Goal: Task Accomplishment & Management: Complete application form

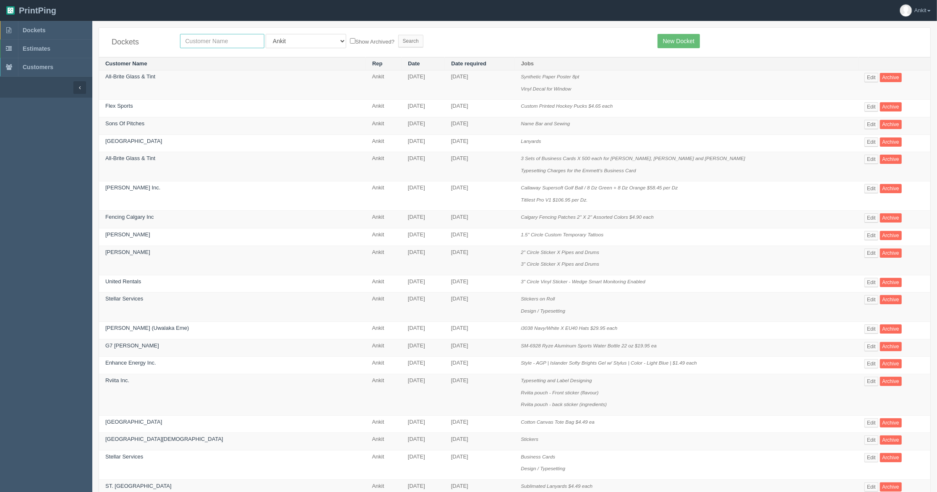
click at [185, 43] on input "text" at bounding box center [222, 41] width 84 height 14
type input "renova"
click at [398, 35] on input "Search" at bounding box center [410, 41] width 25 height 13
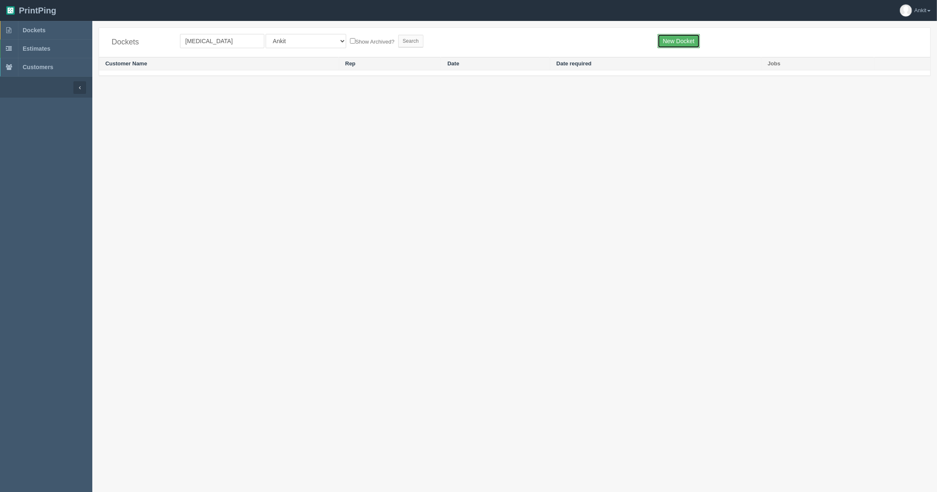
click at [672, 35] on link "New Docket" at bounding box center [678, 41] width 42 height 14
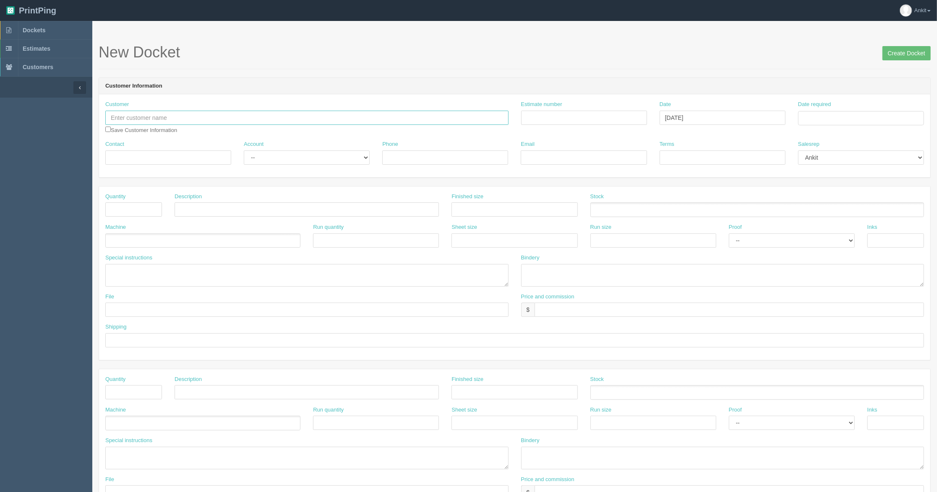
click at [128, 115] on input "text" at bounding box center [306, 118] width 403 height 14
paste input "[MEDICAL_DATA] Homes & Renovations"
type input "[MEDICAL_DATA] Homes & Renovations"
click at [126, 155] on input "Contact" at bounding box center [168, 158] width 126 height 14
paste input "Ryan Williamson"
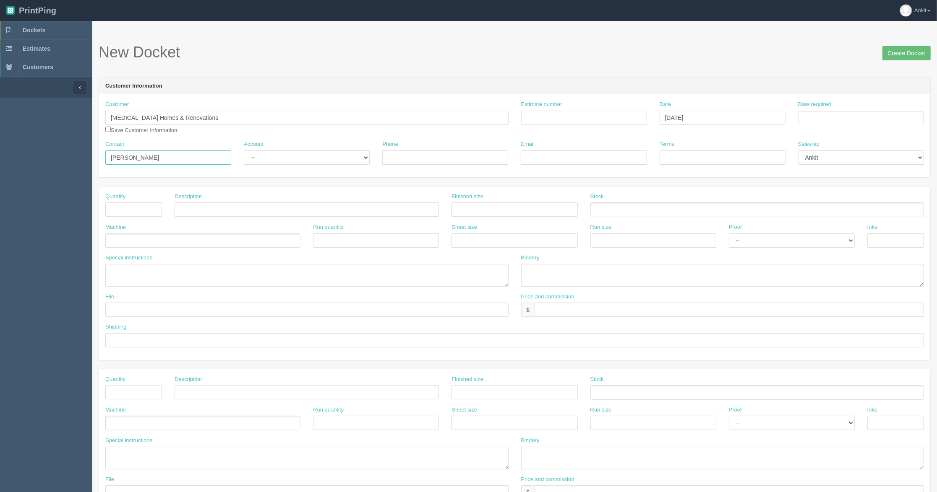
type input "Ryan Williamson"
click at [111, 130] on div "Customer Renova Homes & Renovations Save Customer Information" at bounding box center [306, 118] width 403 height 34
click at [108, 128] on input "checkbox" at bounding box center [107, 129] width 5 height 5
checkbox input "true"
click at [295, 165] on select "-- Existing Client Allrush Client Rep Client" at bounding box center [307, 158] width 126 height 14
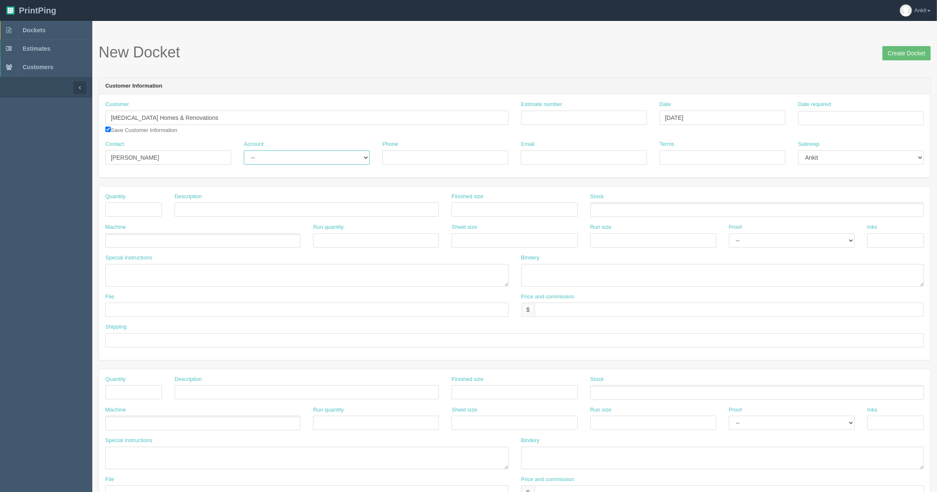
select select "Allrush Client"
click at [244, 151] on select "-- Existing Client Allrush Client Rep Client" at bounding box center [307, 158] width 126 height 14
click at [412, 165] on input "Phone" at bounding box center [445, 158] width 126 height 14
paste input "403.993.7884"
type input "403.993.7884"
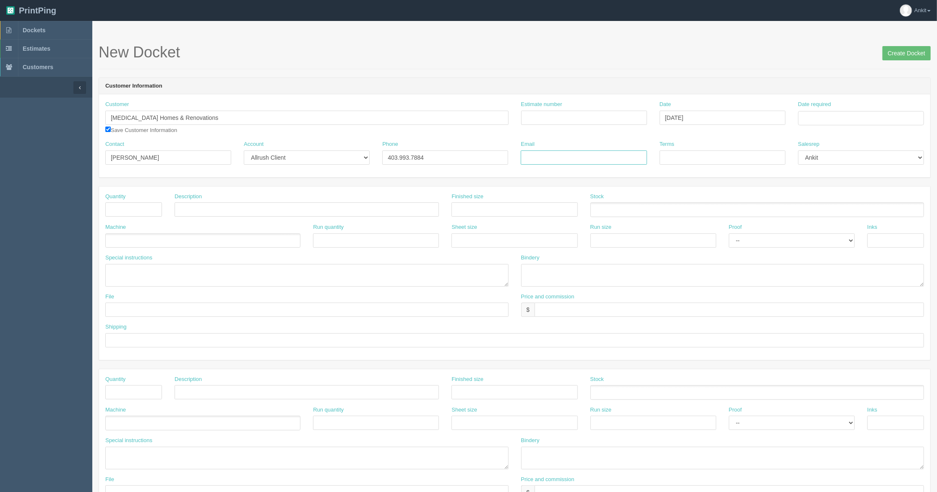
click at [552, 160] on input "Email" at bounding box center [584, 158] width 126 height 14
paste input "ryan@renovaluxury.com"
type input "ryan@renovaluxury.com"
click at [140, 209] on input "text" at bounding box center [133, 210] width 57 height 14
type input "100"
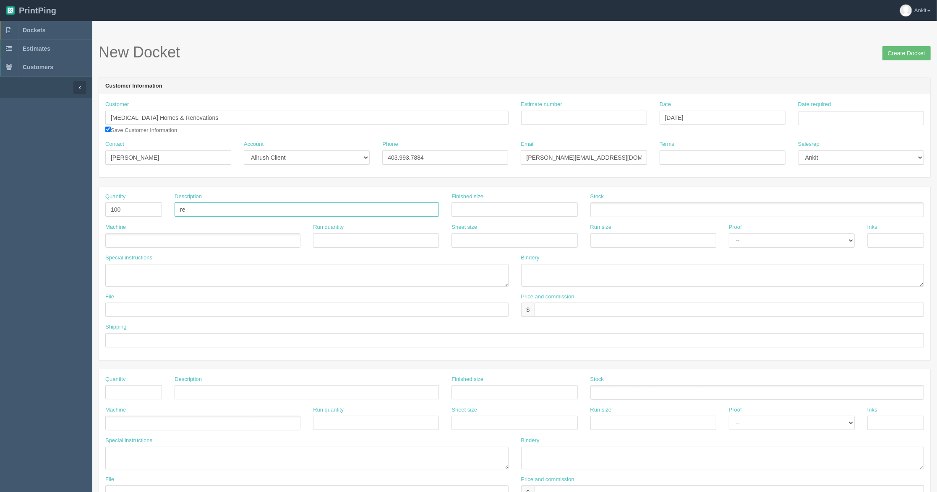
type input "r"
click at [249, 218] on div "Description Renova Pens $" at bounding box center [306, 208] width 277 height 31
click at [252, 211] on input "Renova Pens $" at bounding box center [307, 210] width 264 height 14
type input "[MEDICAL_DATA] Pens $2.59 ea"
click at [566, 309] on input "text" at bounding box center [728, 310] width 389 height 14
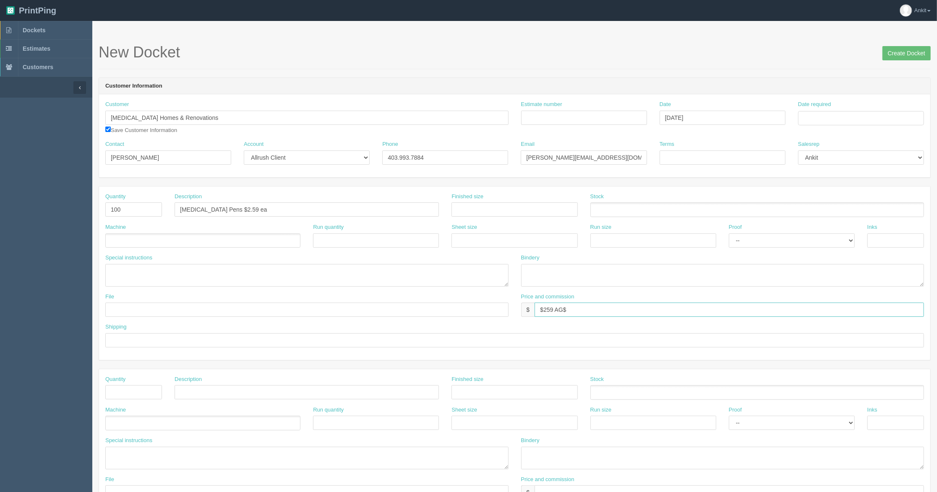
type input "$259 AG$"
click at [197, 244] on ul at bounding box center [202, 241] width 195 height 15
type input "O"
type input "Outsource"
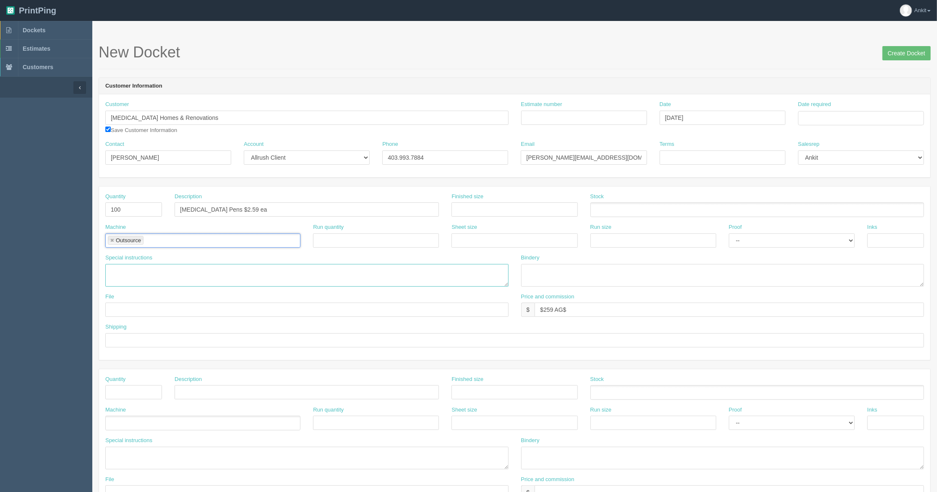
click at [173, 284] on textarea at bounding box center [306, 275] width 403 height 23
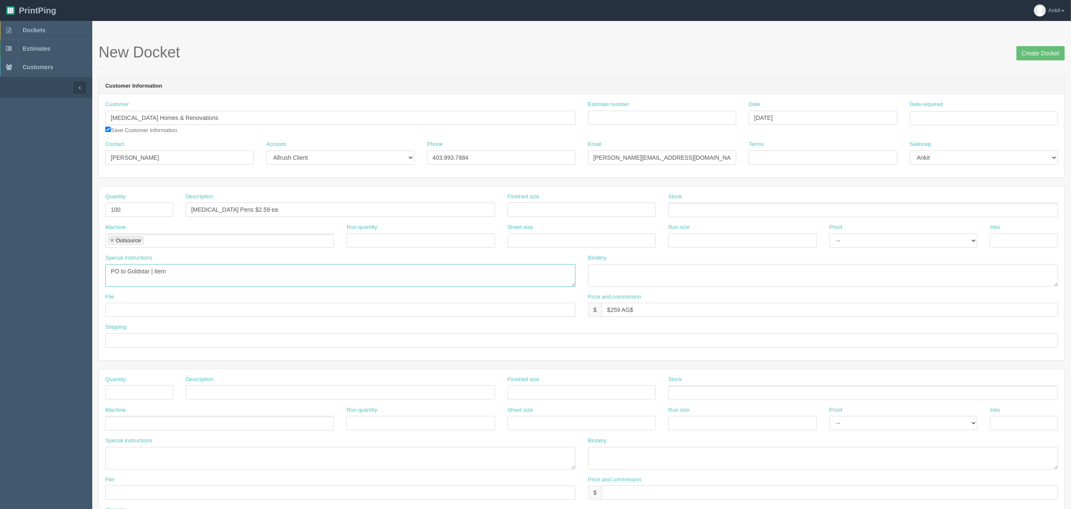
click at [176, 271] on textarea "PO to Goldstar | Item" at bounding box center [340, 275] width 470 height 23
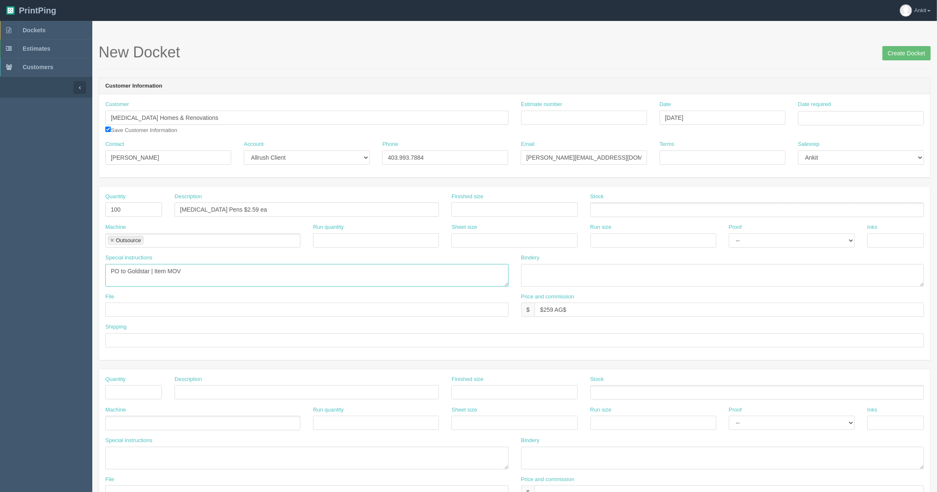
click at [229, 268] on textarea "PO to Goldstar | Item MOV" at bounding box center [306, 275] width 403 height 23
paste textarea "Ellipse Softy Rose Gold Classic w/ Stylus - Silver Laser"
click at [398, 271] on textarea "PO to Goldstar | Item MOV Ellipse Softy Rose Gold Classic w/ Stylus | Color Blu…" at bounding box center [306, 275] width 403 height 23
type textarea "PO to Goldstar | Item MOV Ellipse Softy Rose Gold Classic w/ Stylus | Color Blu…"
click at [422, 271] on textarea "PO to Goldstar | Item MOV Ellipse Softy Rose Gold Classic w/ Stylus | Color Blu…" at bounding box center [306, 275] width 403 height 23
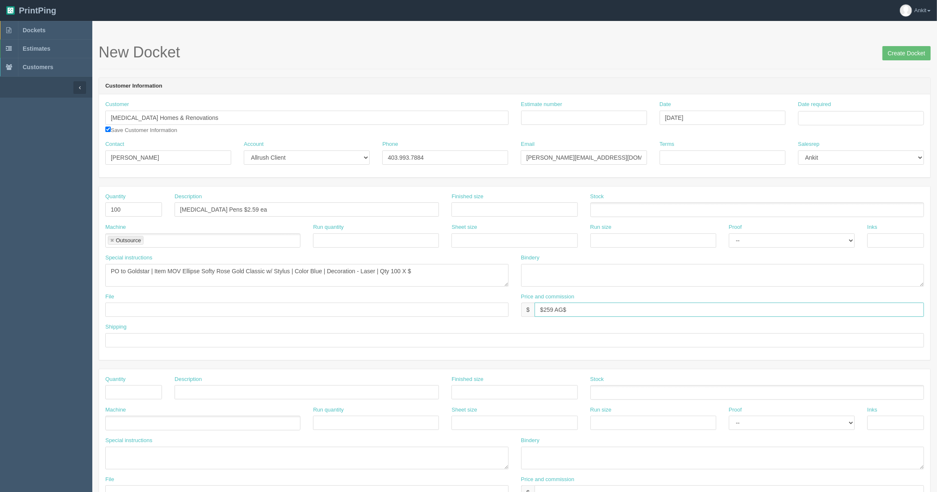
click at [592, 307] on input "$259 AG$" at bounding box center [728, 310] width 389 height 14
type input "$259 AG$9.96 AR$70.38"
click at [433, 274] on textarea "PO to Goldstar | Item MOV Ellipse Softy Rose Gold Classic w/ Stylus | Color Blu…" at bounding box center [306, 275] width 403 height 23
click at [431, 272] on textarea "PO to Goldstar | Item MOV Ellipse Softy Rose Gold Classic w/ Stylus | Color Blu…" at bounding box center [306, 275] width 403 height 23
click at [451, 268] on textarea "PO to Goldstar | Item MOV Ellipse Softy Rose Gold Classic w/ Stylus | Color Blu…" at bounding box center [306, 275] width 403 height 23
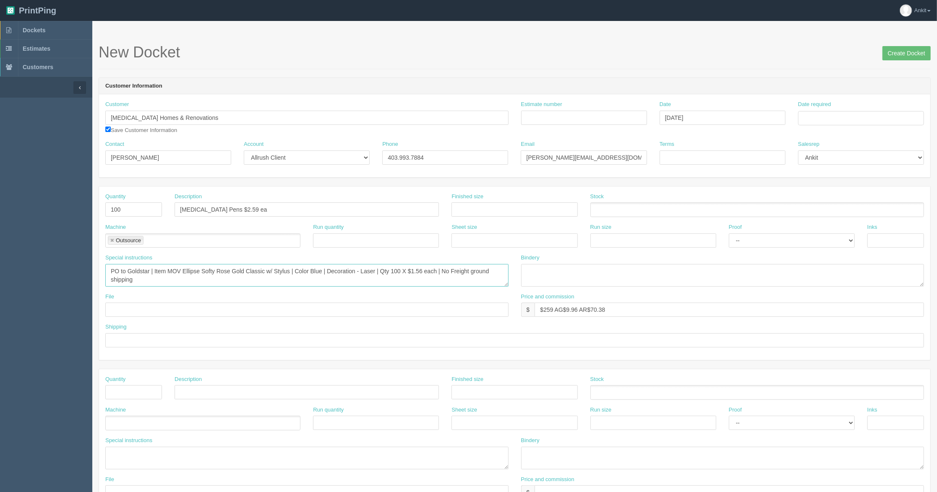
scroll to position [56, 0]
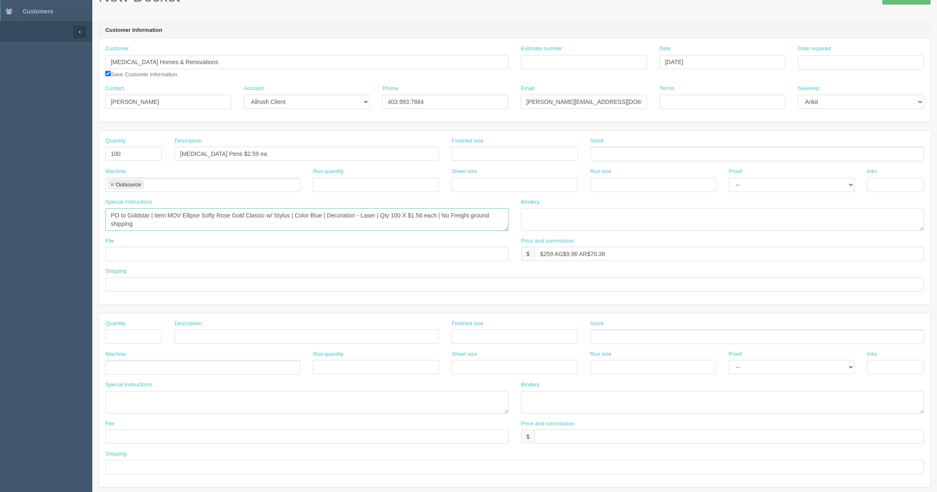
type textarea "PO to Goldstar | Item MOV Ellipse Softy Rose Gold Classic w/ Stylus | Color Blu…"
click at [127, 254] on input "text" at bounding box center [306, 254] width 403 height 14
drag, startPoint x: 155, startPoint y: 254, endPoint x: 76, endPoint y: 262, distance: 79.2
click at [76, 262] on section "Dockets Estimates Customers" at bounding box center [468, 335] width 937 height 741
click at [130, 251] on input "sent to svendor" at bounding box center [306, 254] width 403 height 14
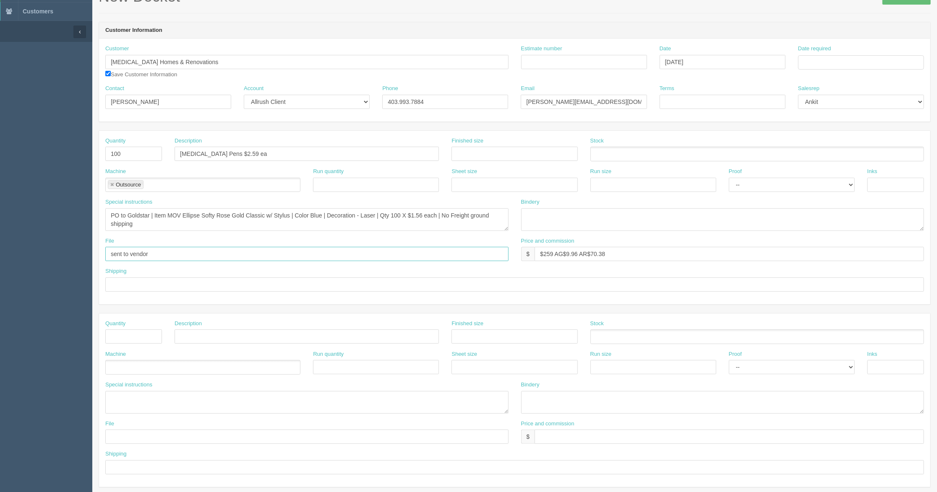
type input "sent to vendor"
click at [173, 286] on input "text" at bounding box center [514, 285] width 818 height 14
type input "call/email for pick up | charge cc on file for %50 deposit"
click at [263, 269] on div "Shipping call/email for pick up | charge cc on file for %50 deposit" at bounding box center [514, 280] width 818 height 24
click at [232, 220] on textarea "PO to Goldstar | Item MOV Ellipse Softy Rose Gold Classic w/ Stylus | Color Blu…" at bounding box center [306, 219] width 403 height 23
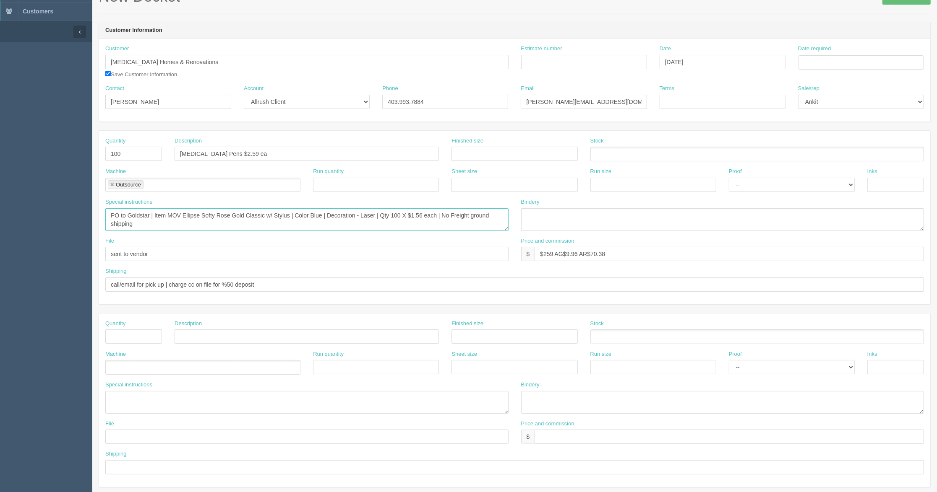
scroll to position [5, 0]
type textarea "PO to Goldstar | Item MOV Ellipse Softy Rose Gold Classic w/ Stylus | Color Blu…"
click at [540, 61] on input "Estimate number" at bounding box center [584, 62] width 126 height 14
type input "6077"
click at [574, 72] on div "Estimate number 6077" at bounding box center [584, 60] width 138 height 31
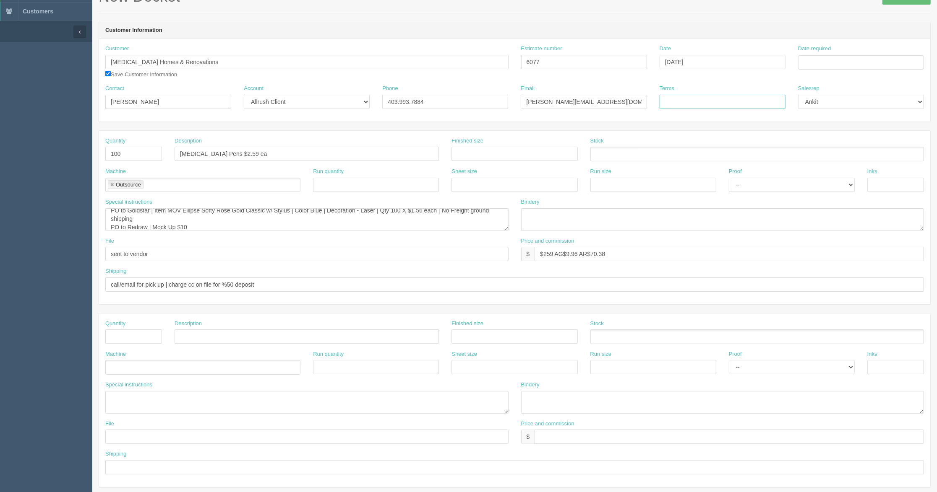
click at [685, 101] on input "Terms" at bounding box center [722, 102] width 126 height 14
type input "COD %50 Deposit"
click at [806, 65] on input "Date required" at bounding box center [861, 62] width 126 height 14
click at [826, 79] on th "[DATE]" at bounding box center [839, 81] width 56 height 17
click at [833, 206] on span "Oct" at bounding box center [834, 201] width 20 height 23
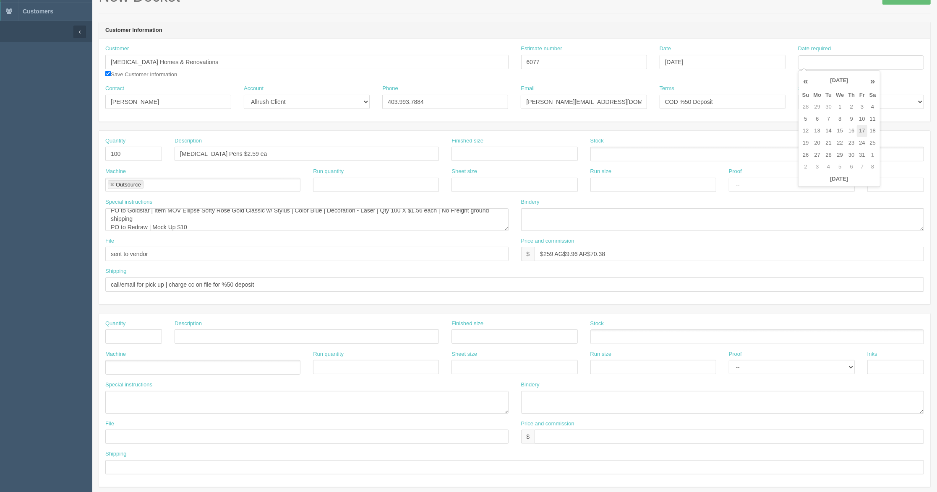
click at [864, 133] on td "17" at bounding box center [862, 131] width 10 height 12
type input "[DATE]"
click at [682, 135] on div "Quantity 100 Description Renova Pens $2.59 ea Finished size Stock Machine Outso…" at bounding box center [514, 218] width 831 height 174
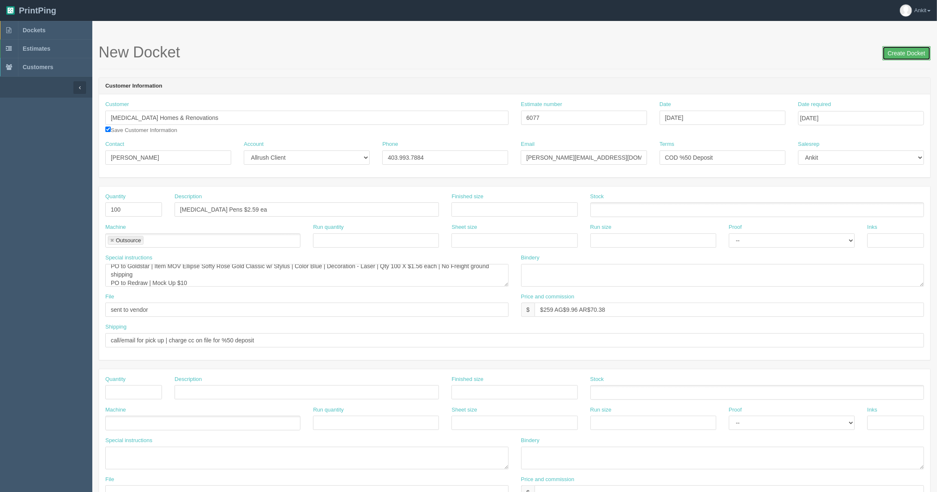
click at [901, 55] on input "Create Docket" at bounding box center [906, 53] width 48 height 14
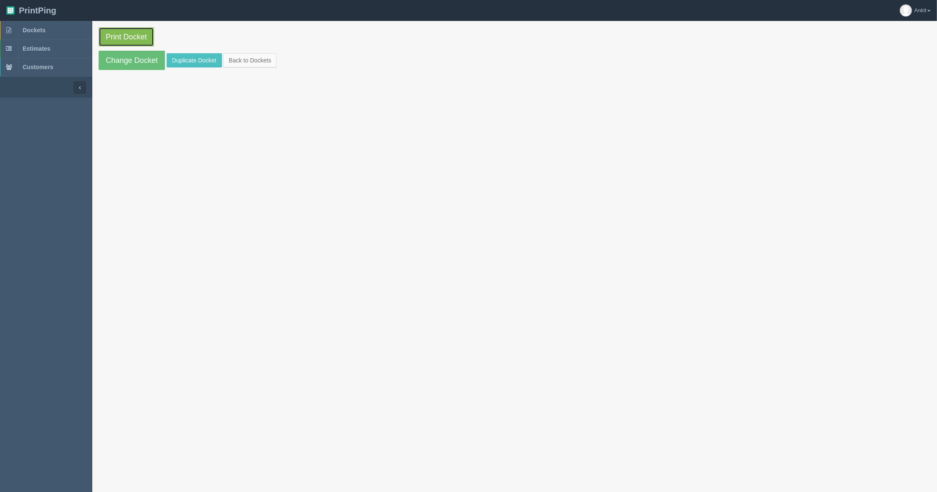
click at [126, 38] on link "Print Docket" at bounding box center [126, 36] width 55 height 19
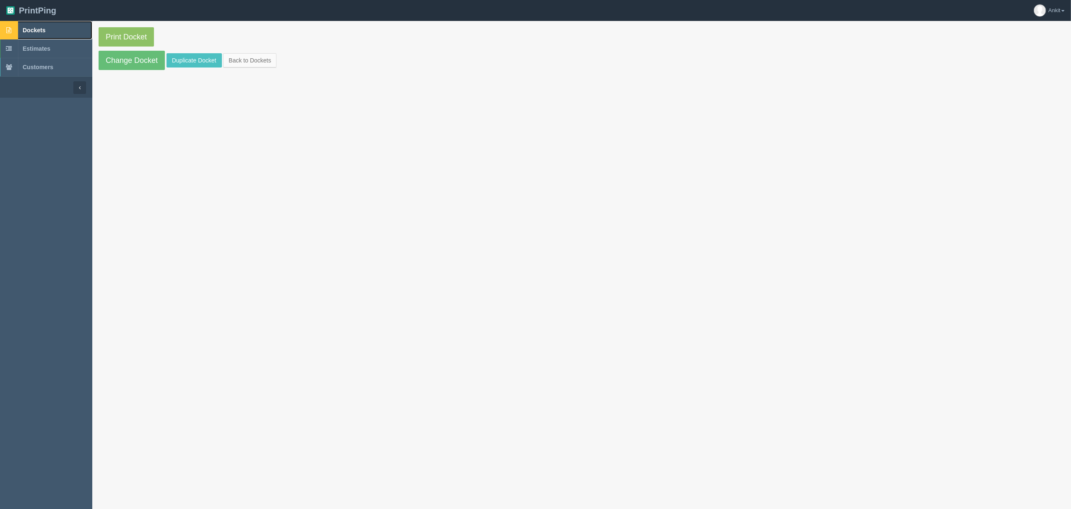
click at [46, 25] on link "Dockets" at bounding box center [46, 30] width 92 height 18
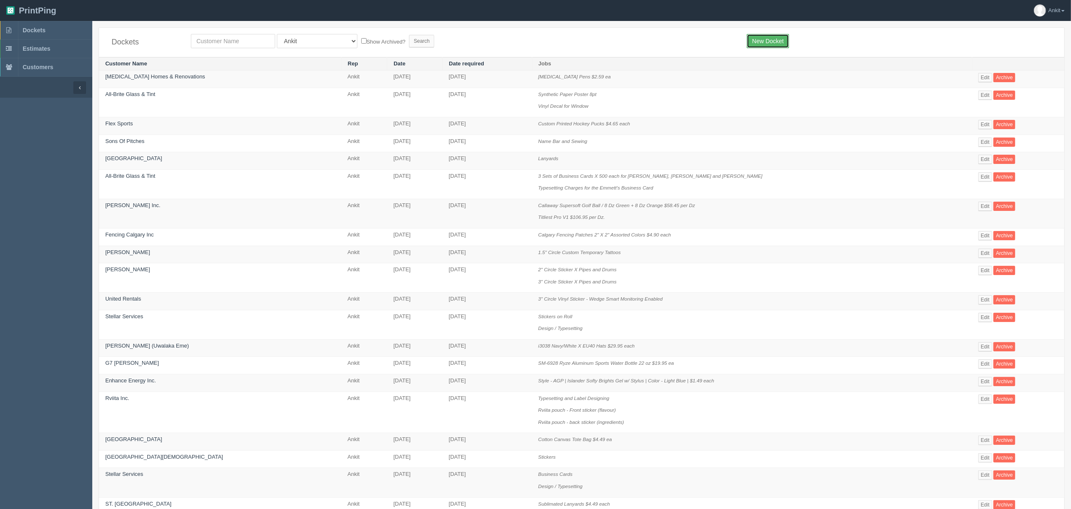
click at [769, 40] on link "New Docket" at bounding box center [768, 41] width 42 height 14
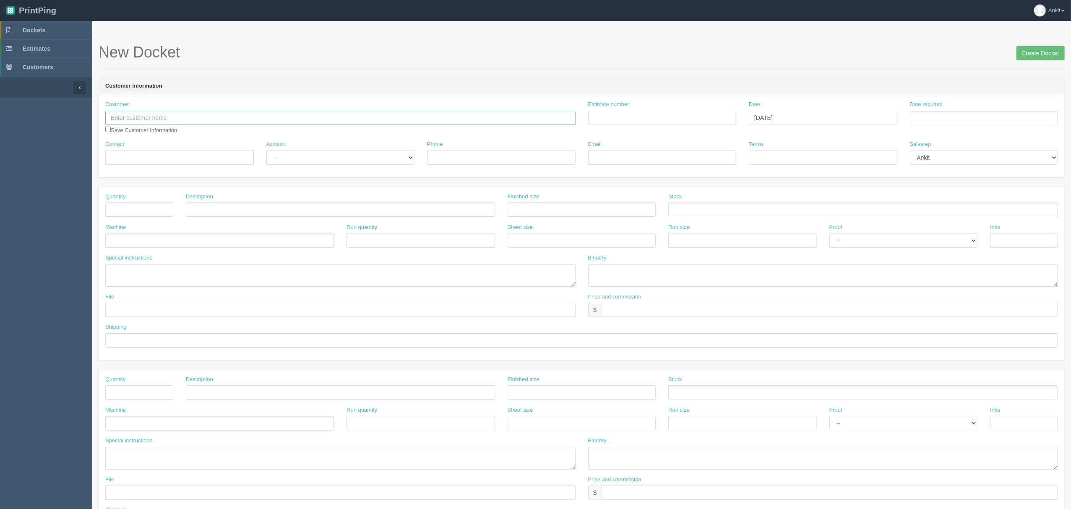
click at [173, 122] on input "text" at bounding box center [340, 118] width 470 height 14
type input "NS Purba"
click at [107, 130] on input "checkbox" at bounding box center [107, 129] width 5 height 5
checkbox input "true"
click at [133, 152] on input "Contact" at bounding box center [179, 158] width 148 height 14
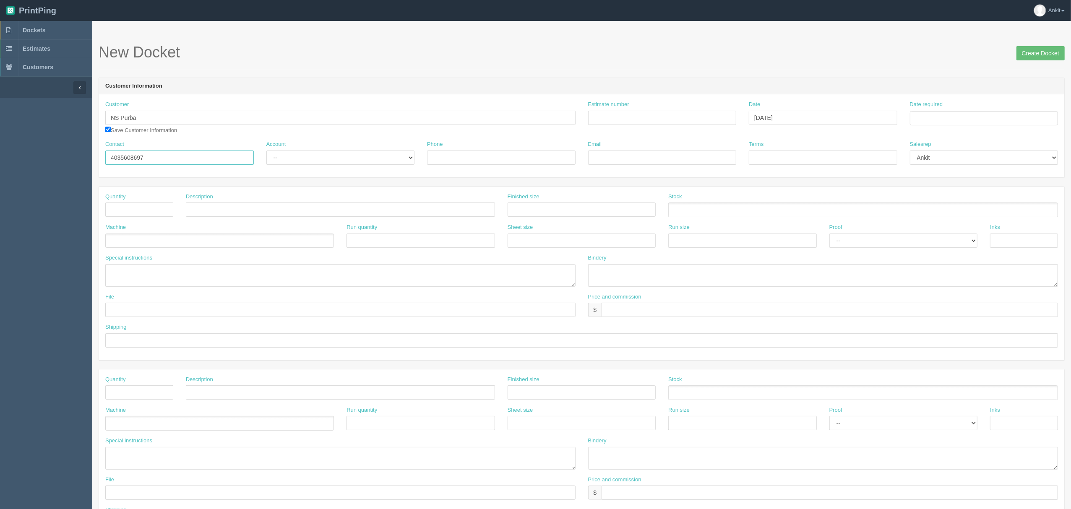
type input "4035608697"
click at [287, 159] on select "-- Existing Client Allrush Client Rep Client" at bounding box center [340, 158] width 148 height 14
select select "Allrush Client"
click at [266, 151] on select "-- Existing Client Allrush Client Rep Client" at bounding box center [340, 158] width 148 height 14
click at [445, 158] on input "Phone" at bounding box center [501, 158] width 148 height 14
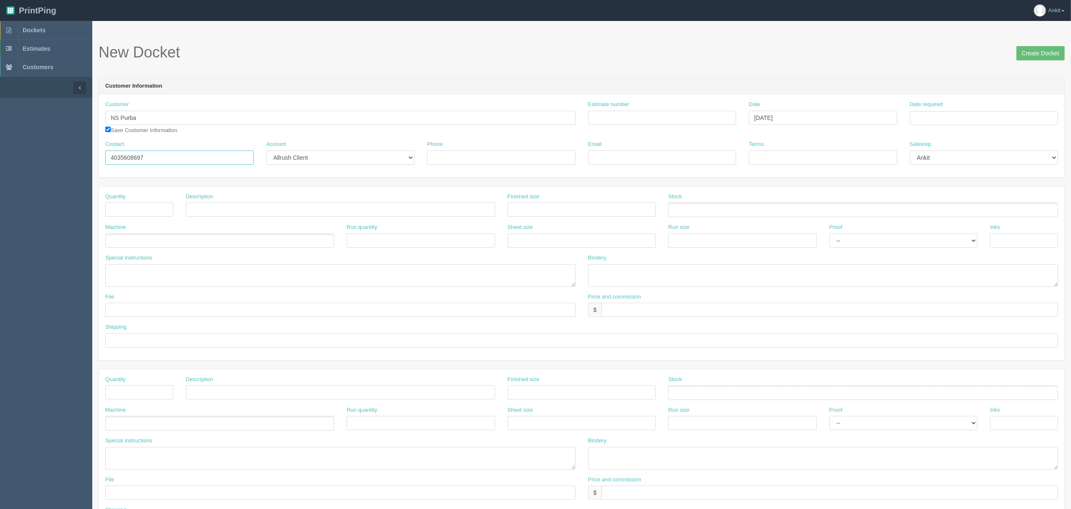
drag, startPoint x: 169, startPoint y: 159, endPoint x: 103, endPoint y: 153, distance: 66.5
click at [103, 153] on div "Contact [PHONE_NUMBER]" at bounding box center [179, 156] width 161 height 31
click at [479, 163] on input "Phone" at bounding box center [501, 158] width 148 height 14
paste input "4035608697"
type input "4035608697"
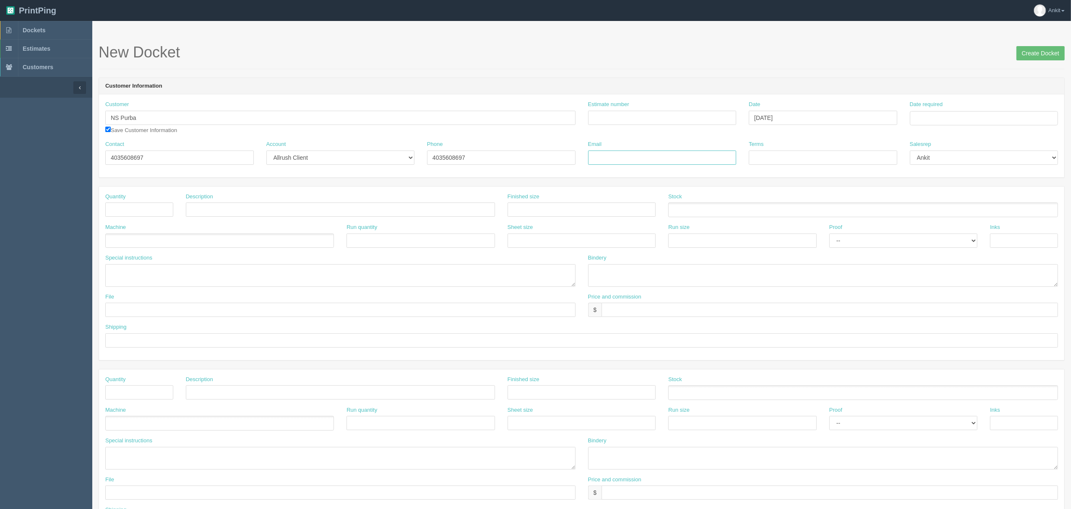
drag, startPoint x: 625, startPoint y: 161, endPoint x: 620, endPoint y: 160, distance: 4.7
click at [625, 161] on input "Email" at bounding box center [662, 158] width 148 height 14
type input "[EMAIL_ADDRESS][DOMAIN_NAME]"
drag, startPoint x: 173, startPoint y: 163, endPoint x: 108, endPoint y: 162, distance: 64.6
click at [108, 162] on input "4035608697" at bounding box center [179, 158] width 148 height 14
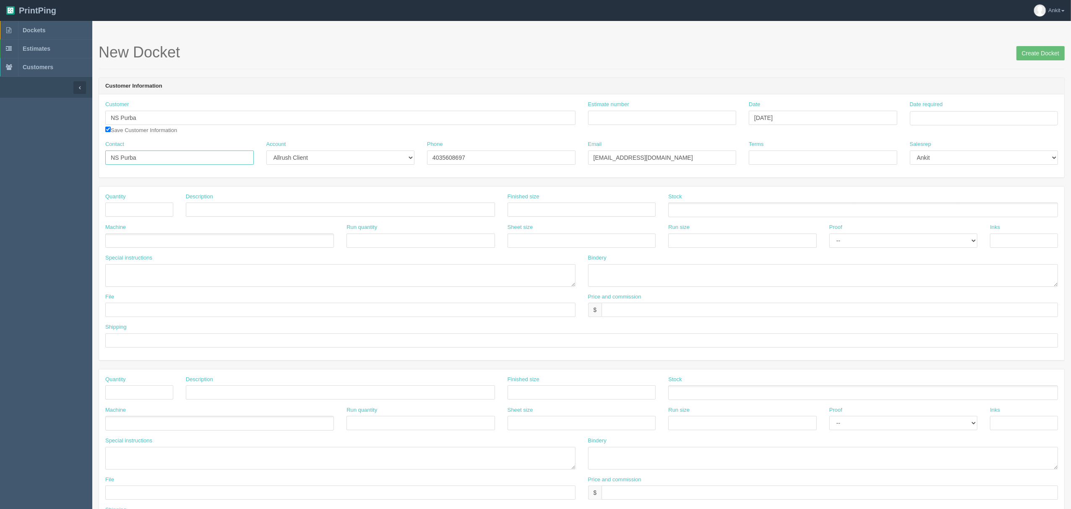
type input "NS Purba"
click at [611, 121] on input "Estimate number" at bounding box center [662, 118] width 148 height 14
type input "0"
type input "092739"
click at [925, 121] on input "Date required" at bounding box center [984, 118] width 148 height 14
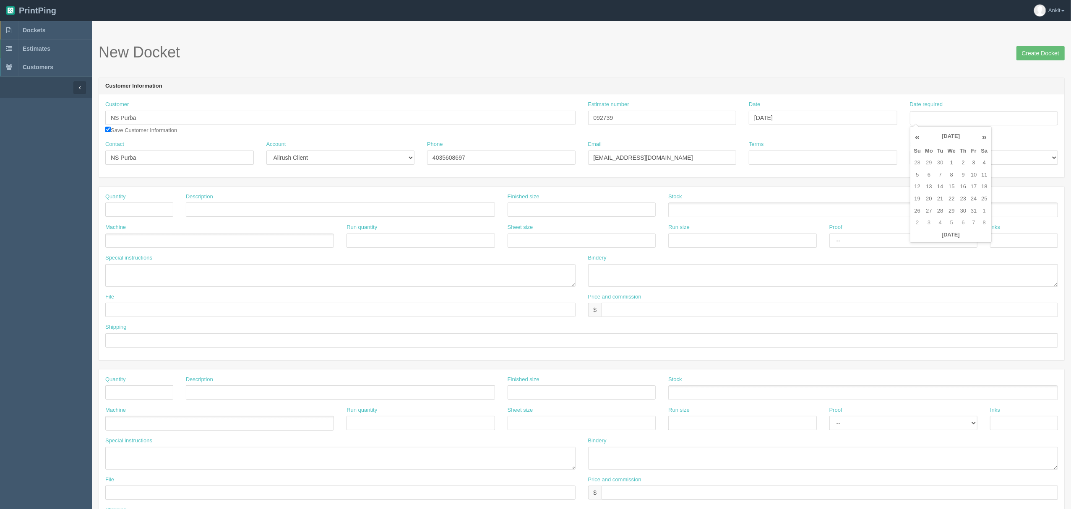
click at [935, 138] on th "[DATE]" at bounding box center [951, 136] width 56 height 17
click at [936, 255] on span "Oct" at bounding box center [946, 256] width 20 height 23
click at [936, 175] on td "10" at bounding box center [974, 175] width 10 height 12
type input "[DATE]"
click at [854, 139] on div "Customer NS Purba [PERSON_NAME] (samarita ns pur se) samarita ns pur se Samarit…" at bounding box center [581, 121] width 965 height 40
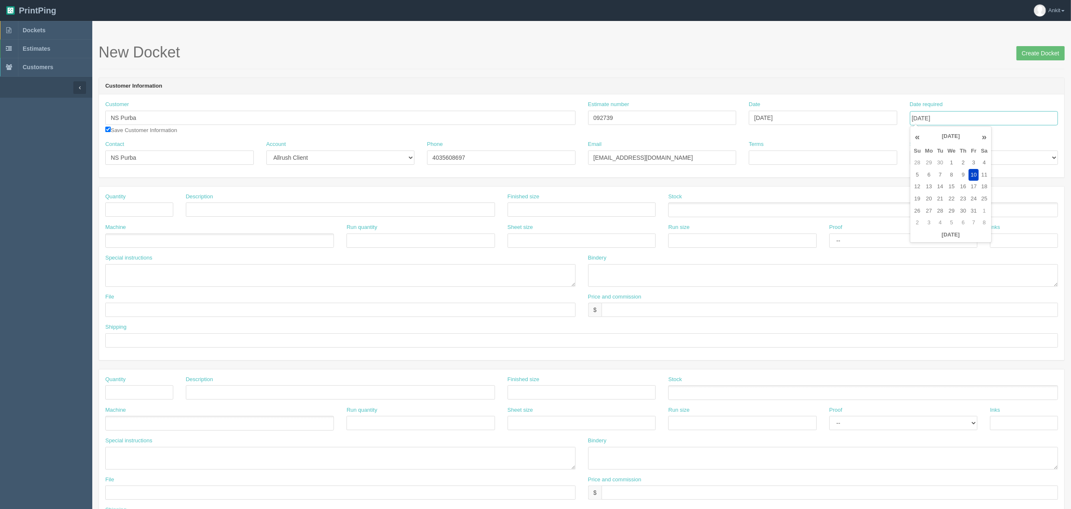
click at [936, 121] on input "[DATE]" at bounding box center [984, 118] width 148 height 14
click at [838, 134] on div "Customer NS Purba [PERSON_NAME] (samarita ns pur se) samarita ns pur se Samarit…" at bounding box center [581, 121] width 965 height 40
click at [767, 159] on input "Terms" at bounding box center [823, 158] width 148 height 14
drag, startPoint x: 810, startPoint y: 160, endPoint x: 740, endPoint y: 153, distance: 70.4
click at [740, 153] on div "Contact NS Purba Account -- Existing Client Allrush Client Rep Client Phone [PH…" at bounding box center [581, 156] width 965 height 31
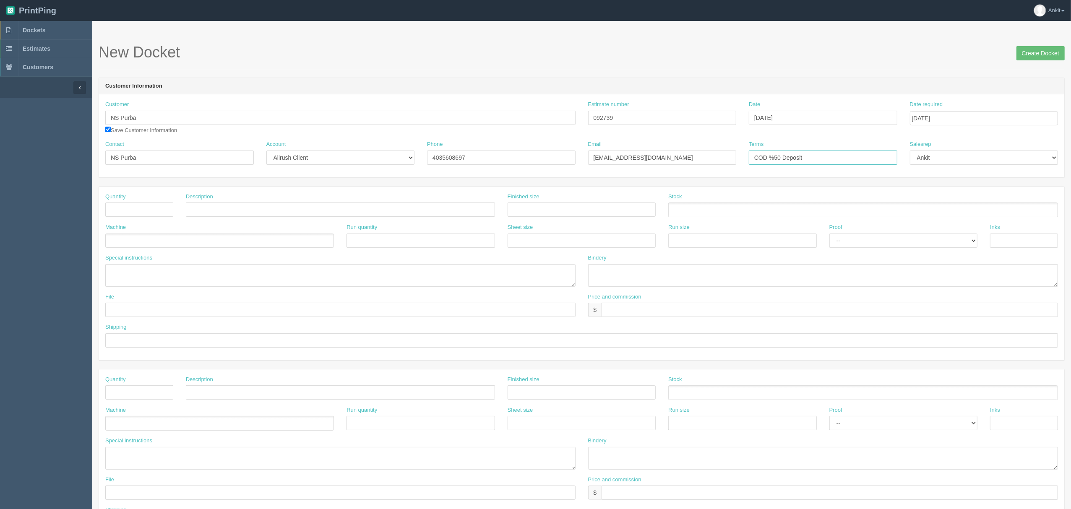
click at [799, 152] on input "COD %50 Deposit" at bounding box center [823, 158] width 148 height 14
click at [779, 157] on input "COD %50 Deposit" at bounding box center [823, 158] width 148 height 14
type input "COD %100 Deposit"
click at [115, 214] on input "text" at bounding box center [139, 210] width 68 height 14
type input "1000"
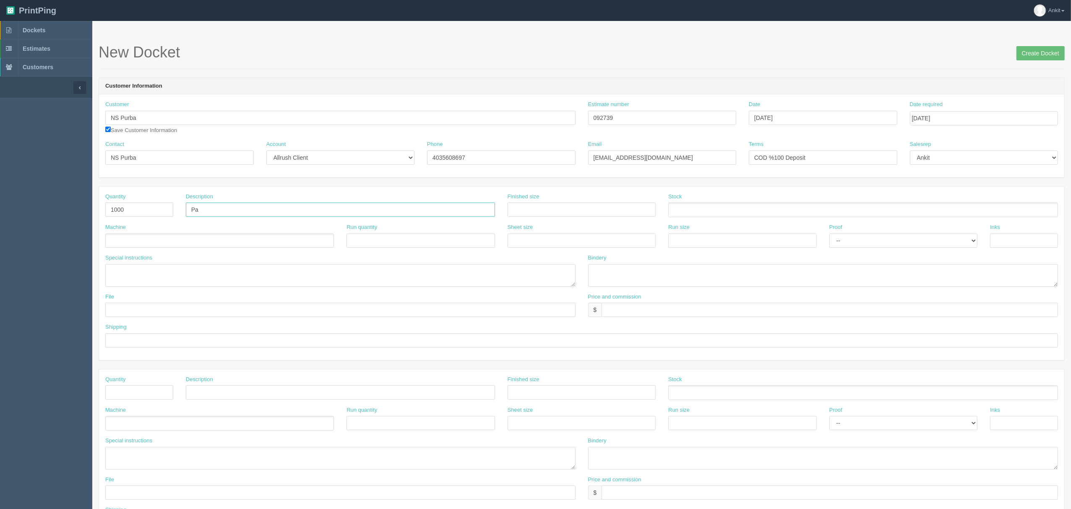
type input "P"
type input "Text Print 4X6"
click at [530, 211] on input "text" at bounding box center [582, 210] width 148 height 14
type input "4X6"
drag, startPoint x: 249, startPoint y: 211, endPoint x: 217, endPoint y: 211, distance: 31.9
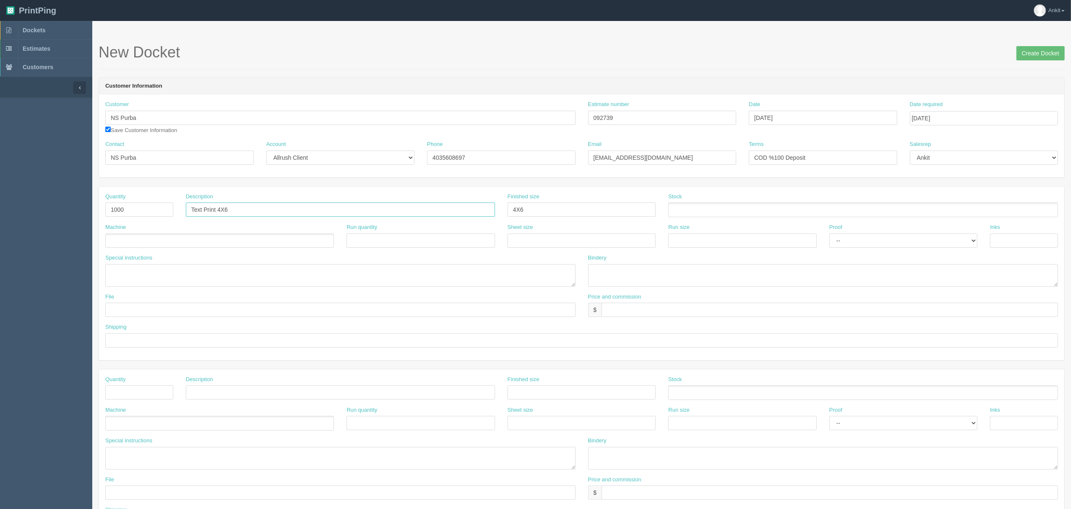
click at [217, 211] on input "Text Print 4X6" at bounding box center [340, 210] width 309 height 14
type input "Text Print"
click at [229, 242] on ul at bounding box center [219, 241] width 229 height 15
type input "Xerox CP1000"
click at [716, 206] on ul at bounding box center [863, 210] width 390 height 15
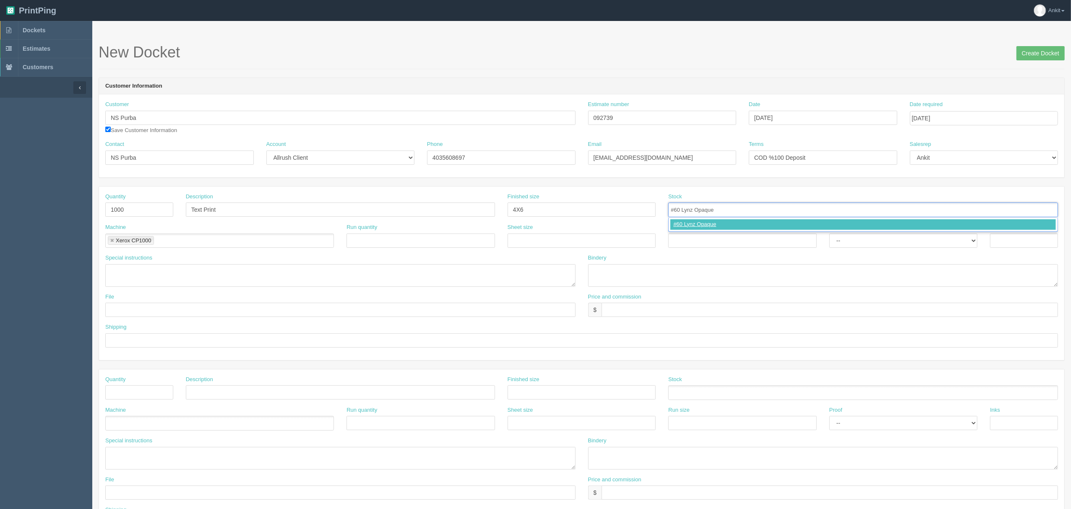
type input "#60 Lynz Opaque"
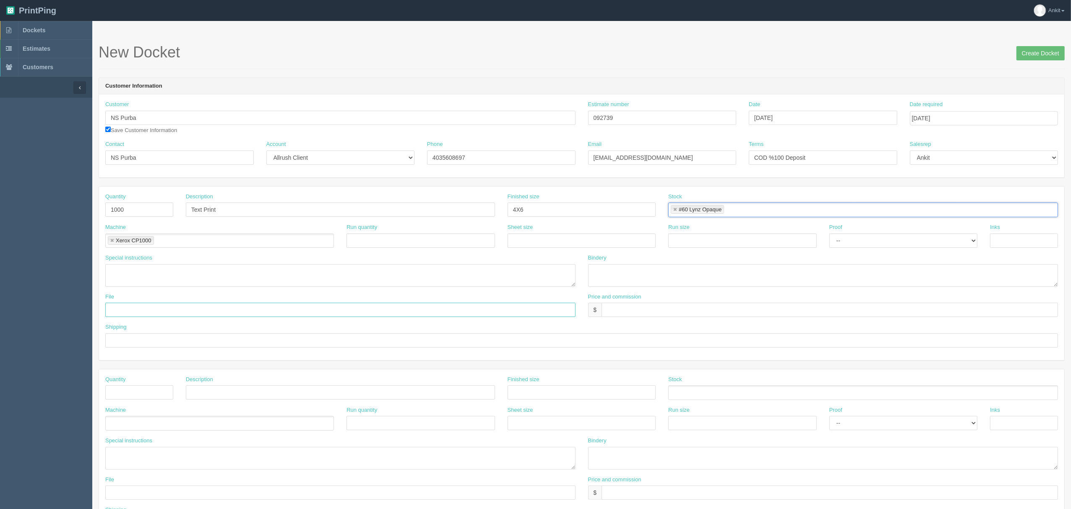
click at [129, 315] on input "text" at bounding box center [340, 310] width 470 height 14
type input "p"
drag, startPoint x: 205, startPoint y: 311, endPoint x: 41, endPoint y: 313, distance: 164.4
click at [41, 313] on section "Dockets Estimates Customers" at bounding box center [535, 391] width 1071 height 741
type input "pending from client"
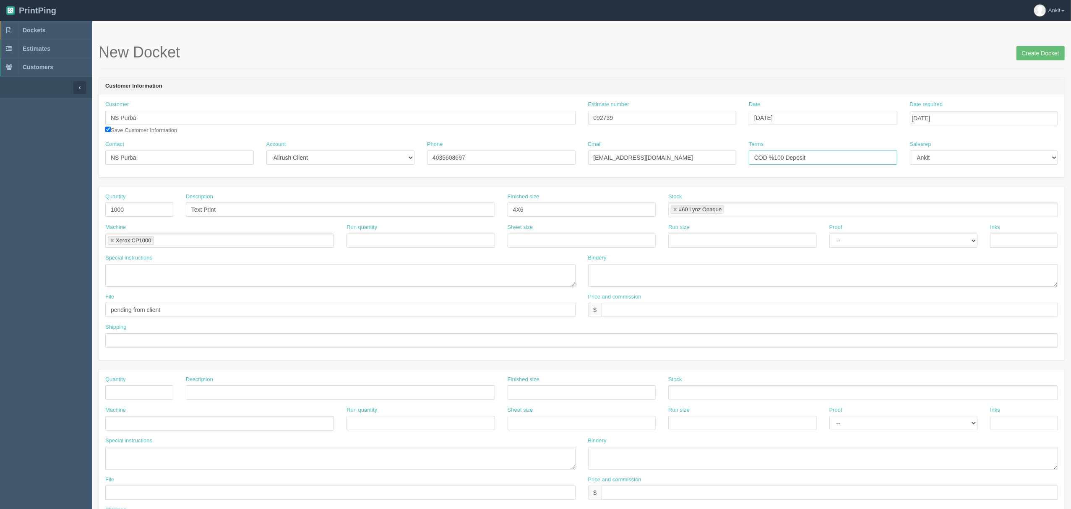
click at [861, 155] on input "COD %100 Deposit" at bounding box center [823, 158] width 148 height 14
type input "COD %100 Deposit $78.75"
click at [175, 346] on input "text" at bounding box center [581, 340] width 953 height 14
type input "call/email for pick up"
click at [885, 239] on select "-- Email Hard Copy" at bounding box center [903, 241] width 148 height 14
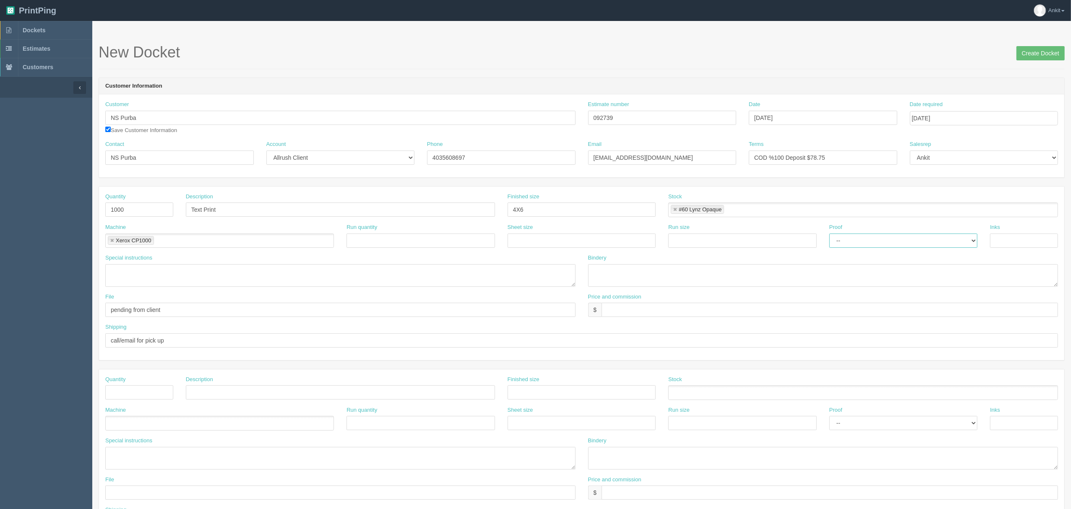
select select "Hard Copy"
click at [829, 234] on select "-- Email Hard Copy" at bounding box center [903, 241] width 148 height 14
click at [526, 239] on input "text" at bounding box center [582, 241] width 148 height 14
type input "12" X 18""
click at [687, 244] on input "text" at bounding box center [742, 241] width 148 height 14
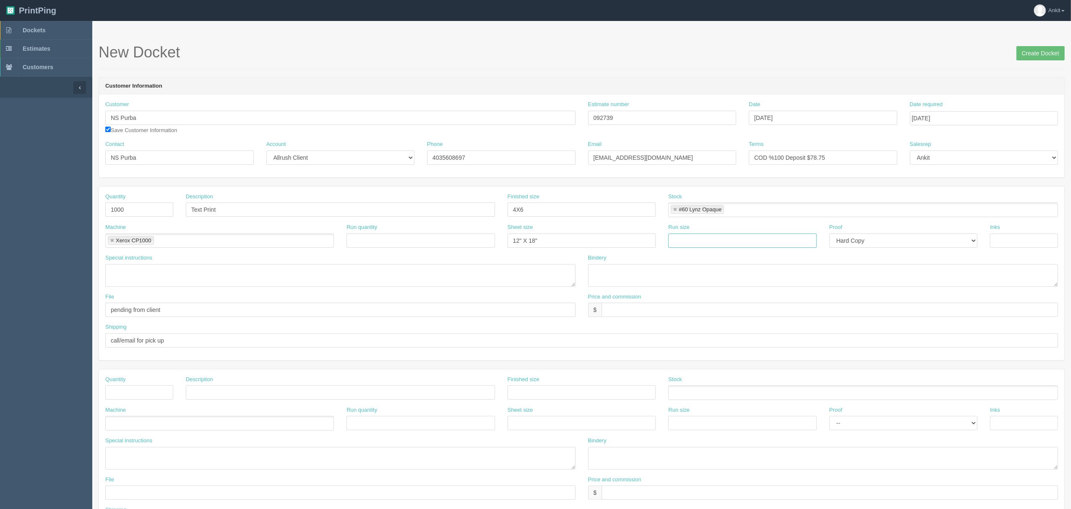
type input "12" X 18""
click at [936, 244] on input "text" at bounding box center [1024, 241] width 68 height 14
type input "1/0"
click at [638, 314] on input "text" at bounding box center [830, 310] width 456 height 14
click at [673, 313] on input "$75 AG$" at bounding box center [830, 310] width 456 height 14
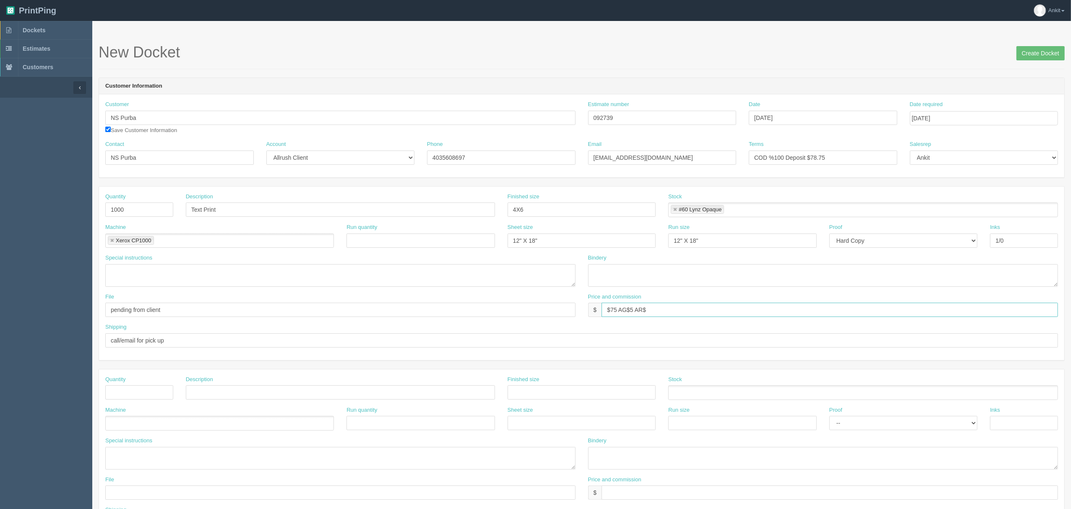
click at [687, 314] on input "$75 AG$5 AR$" at bounding box center [830, 310] width 456 height 14
type input "$75 AG$5 AR$21.79"
click at [936, 54] on input "Create Docket" at bounding box center [1040, 53] width 48 height 14
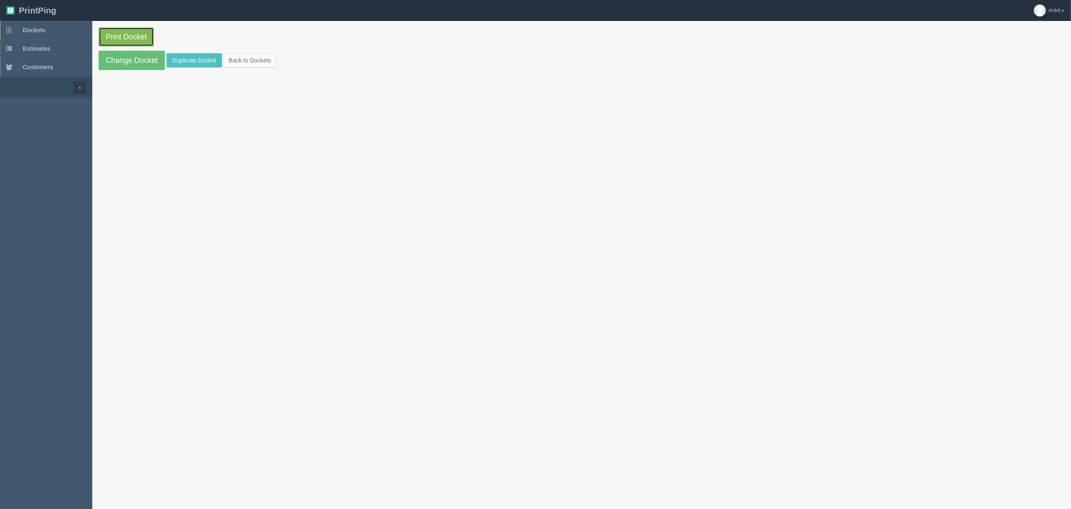
click at [138, 37] on link "Print Docket" at bounding box center [126, 36] width 55 height 19
